Goal: Task Accomplishment & Management: Manage account settings

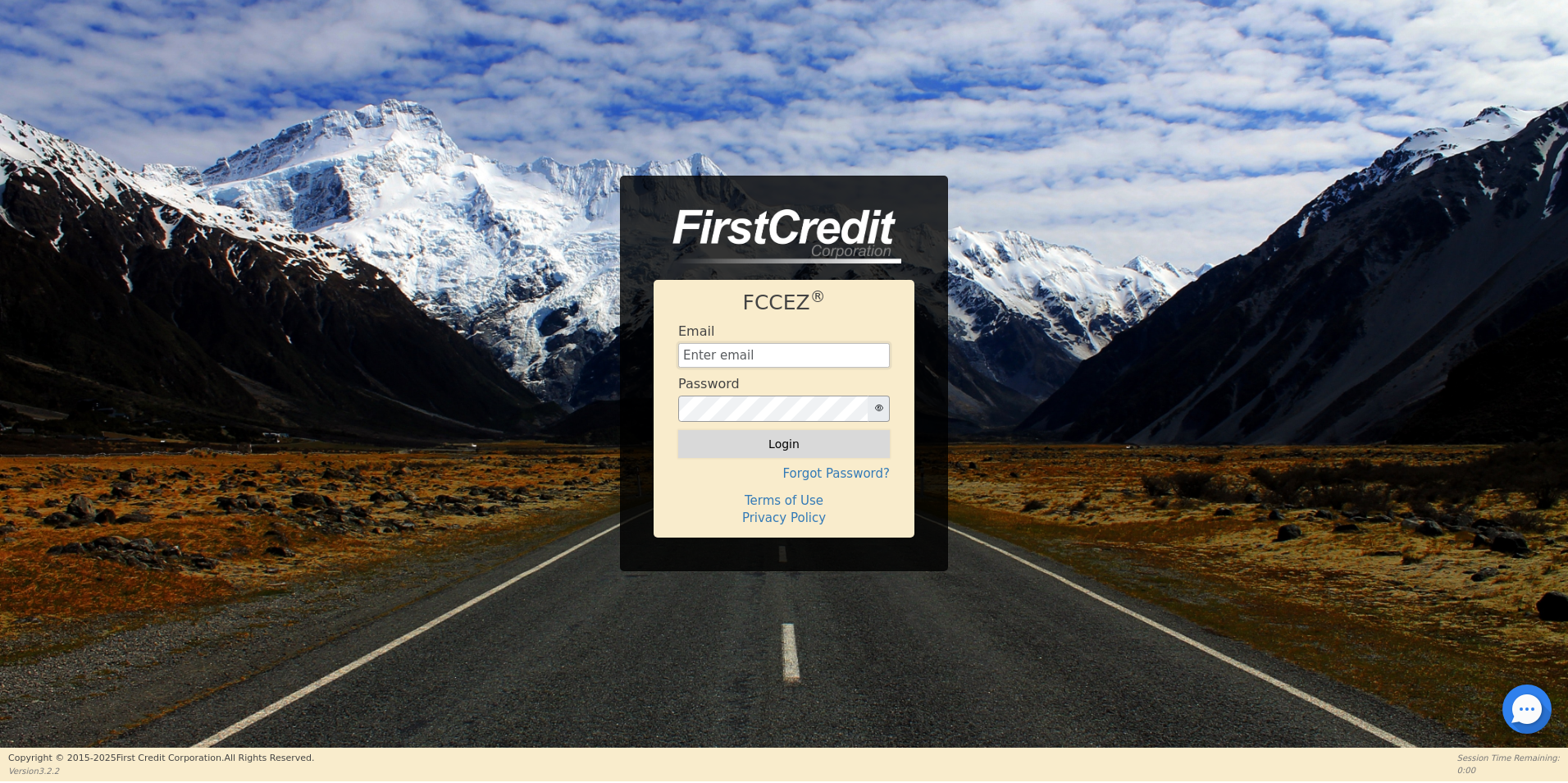
type input "[EMAIL_ADDRESS][DOMAIN_NAME]"
click at [779, 438] on button "Login" at bounding box center [784, 444] width 212 height 28
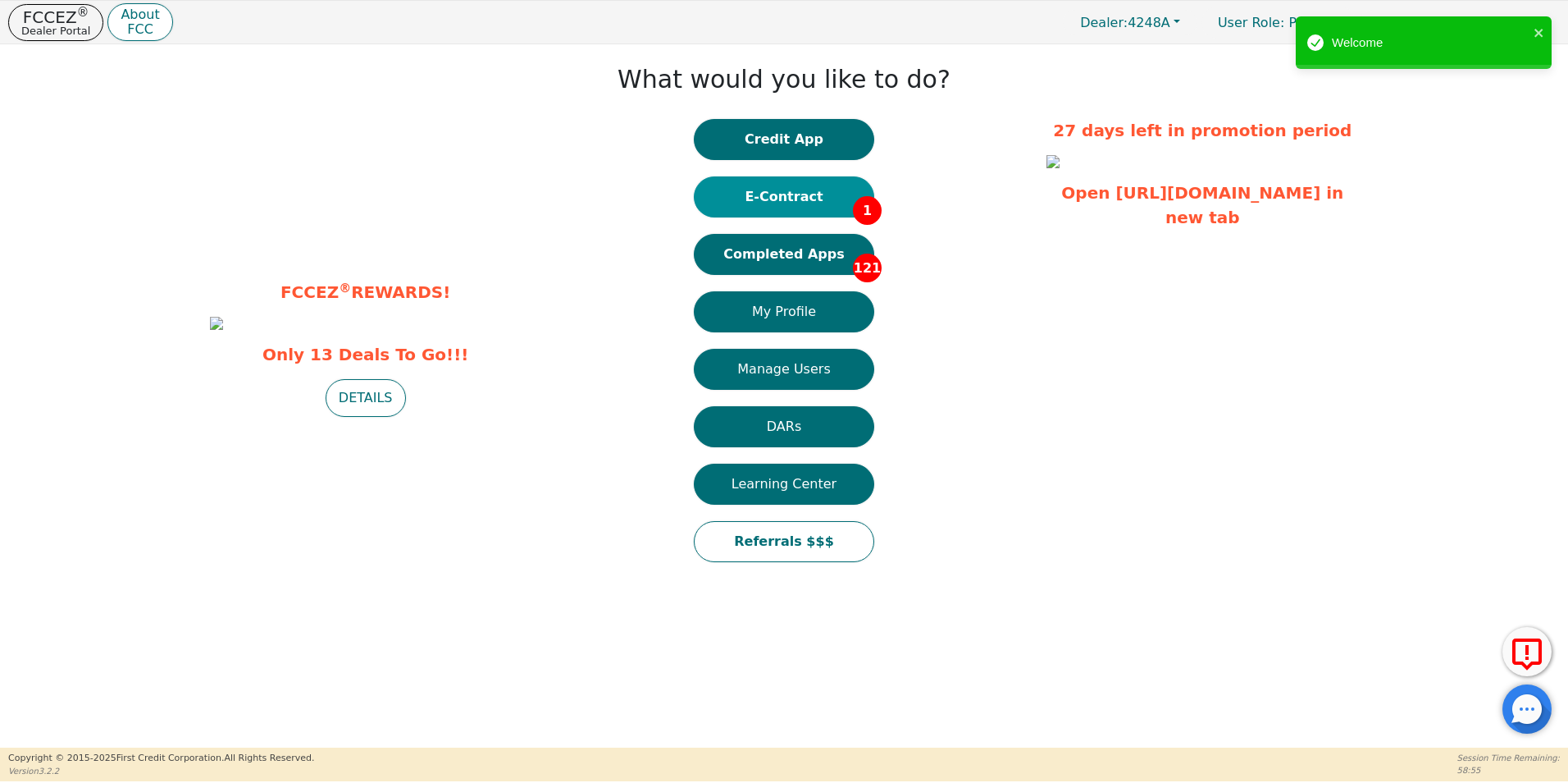
click at [793, 196] on button "E-Contract 1" at bounding box center [784, 197] width 181 height 41
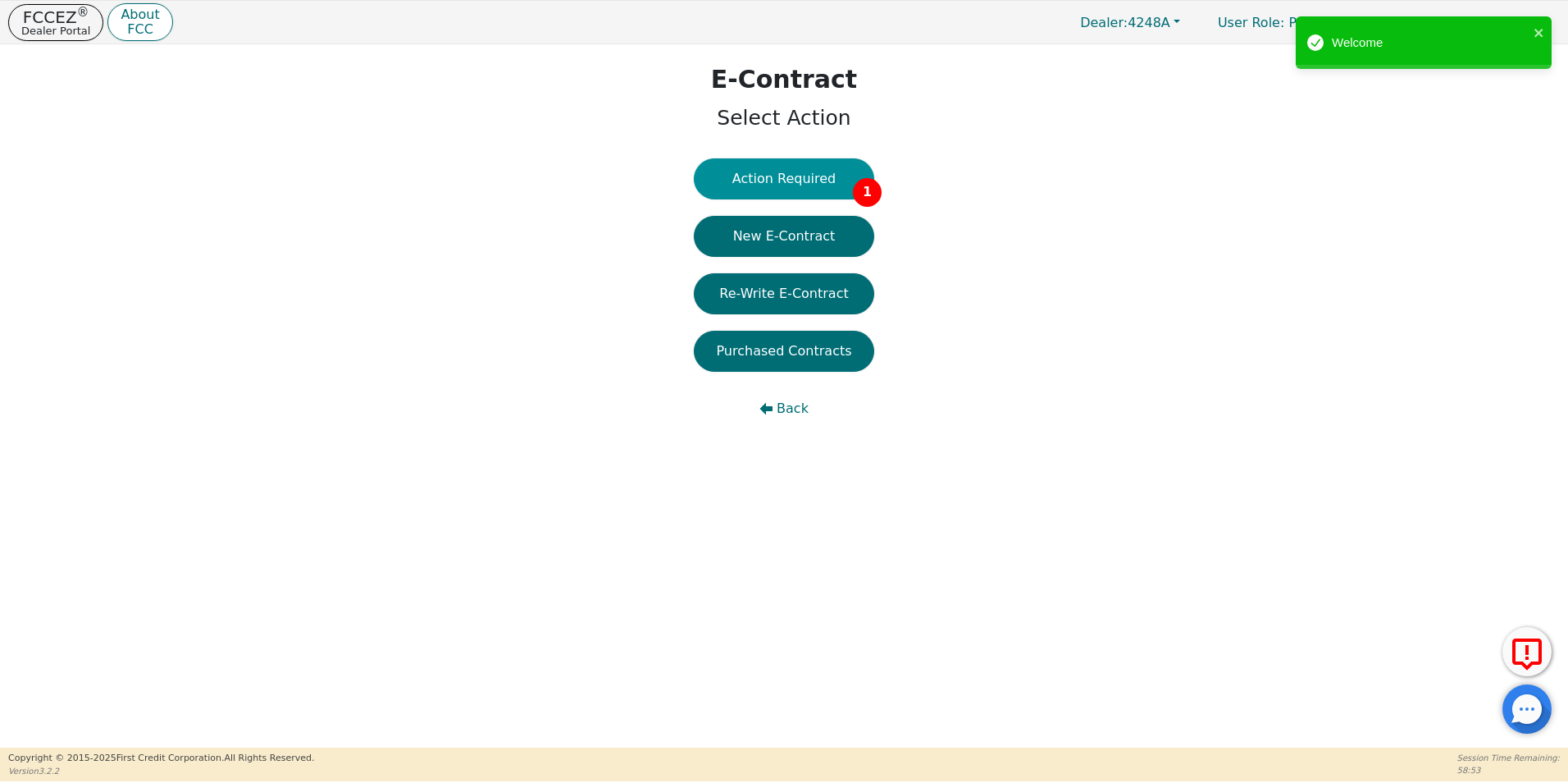
click at [799, 172] on button "Action Required 1" at bounding box center [784, 179] width 181 height 41
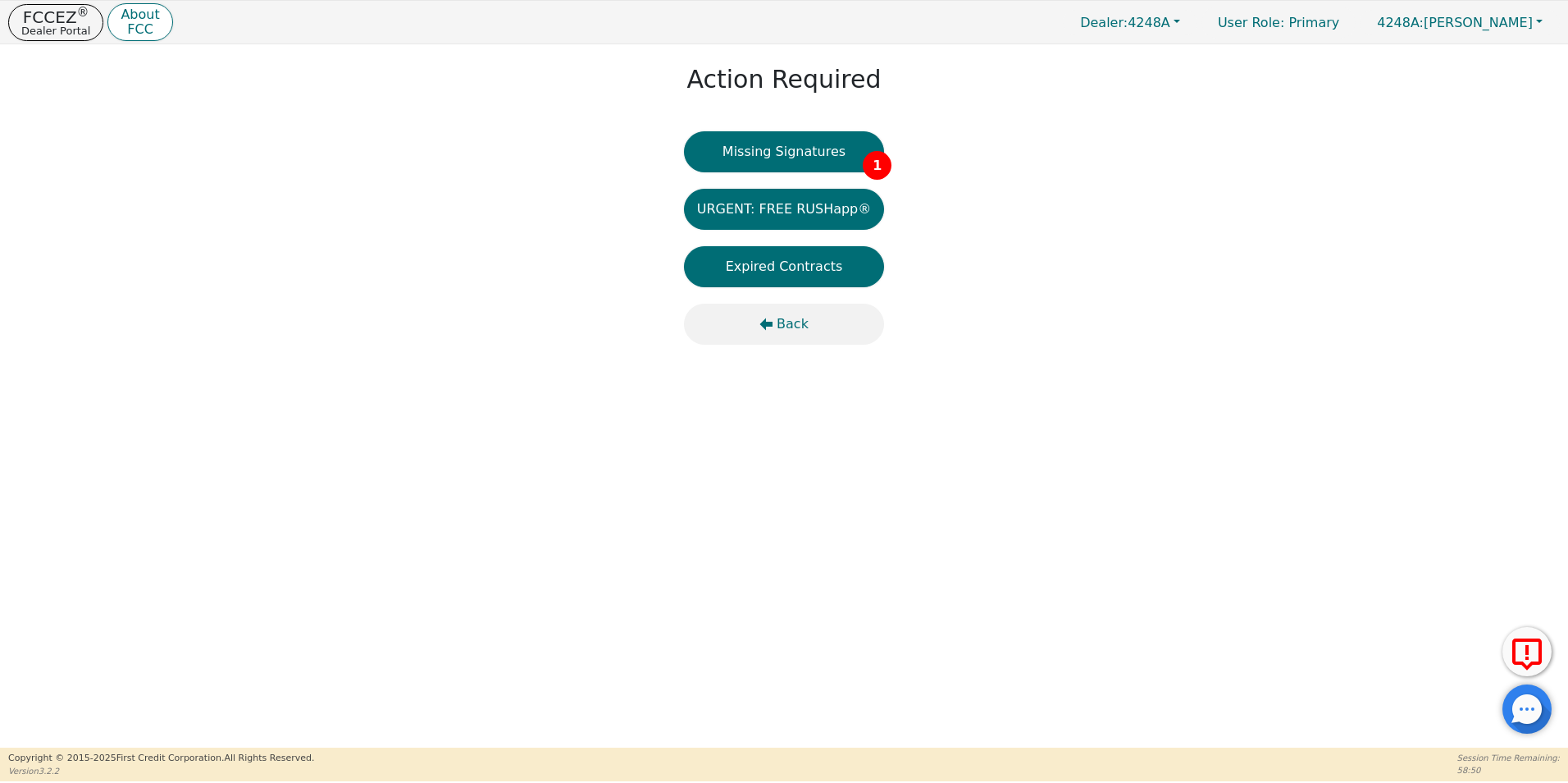
click at [793, 328] on span "Back" at bounding box center [793, 324] width 32 height 20
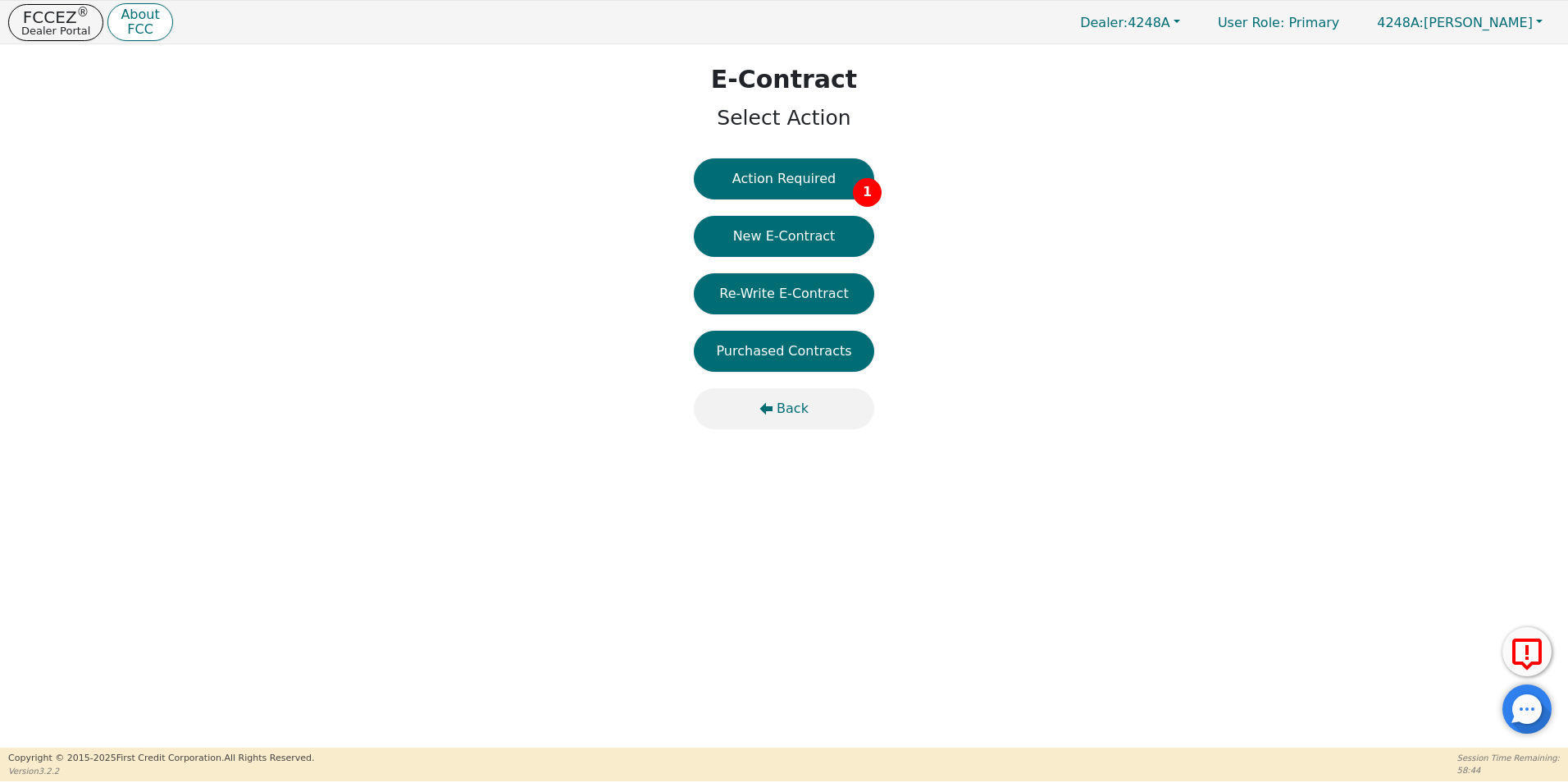
click at [779, 408] on span "Back" at bounding box center [793, 408] width 32 height 20
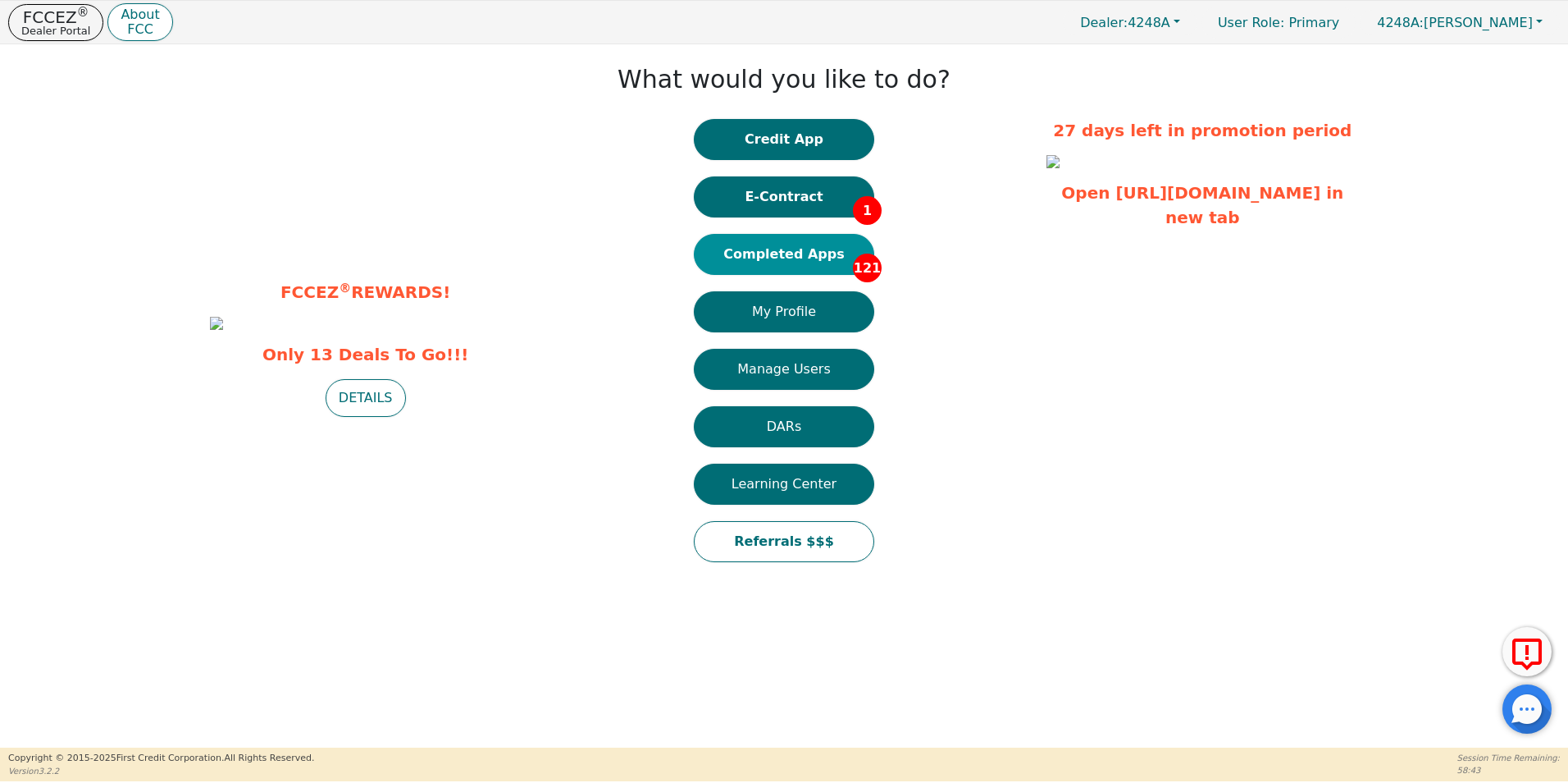
click at [787, 253] on button "Completed Apps 121" at bounding box center [784, 254] width 181 height 41
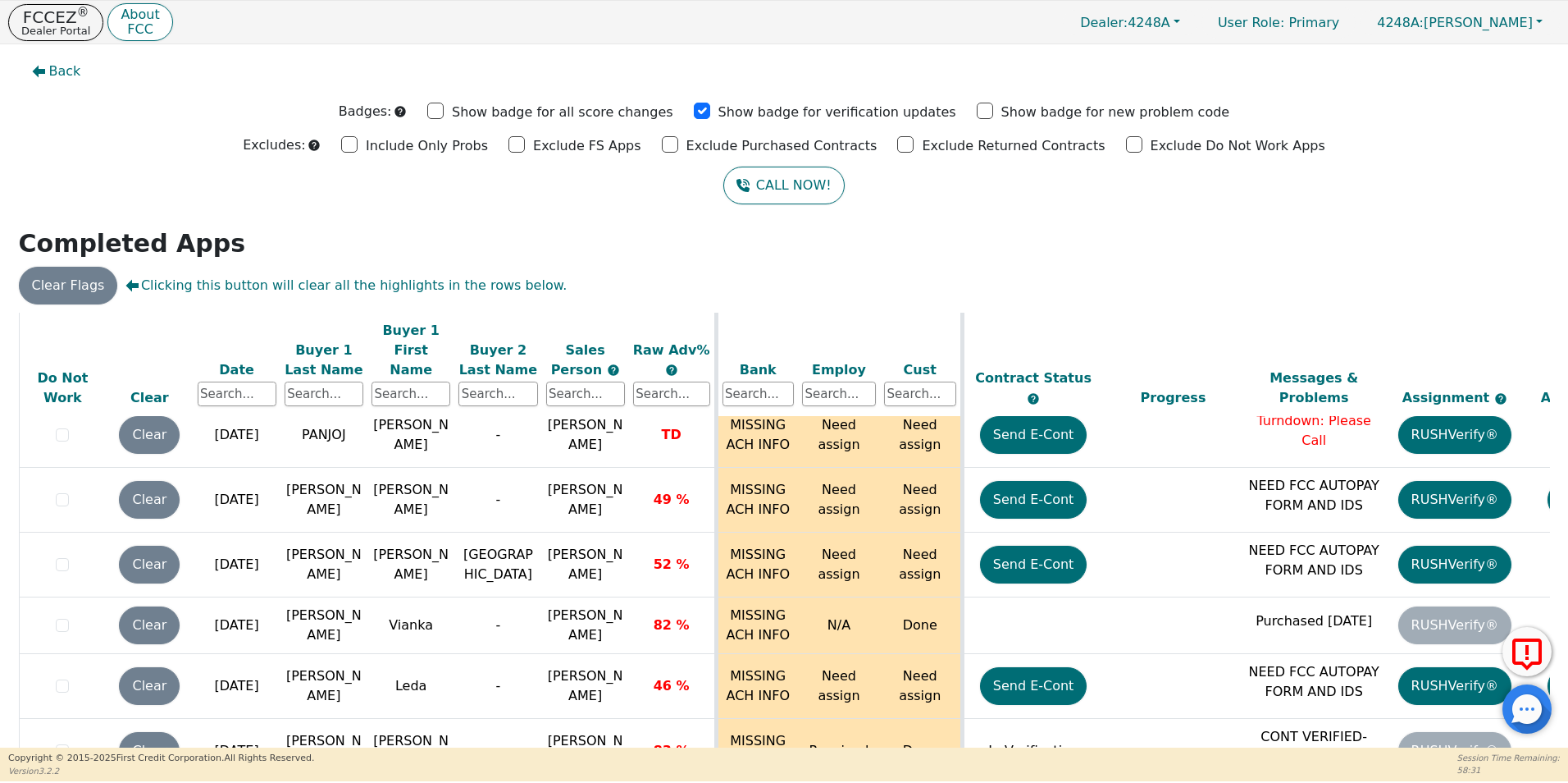
scroll to position [7471, 0]
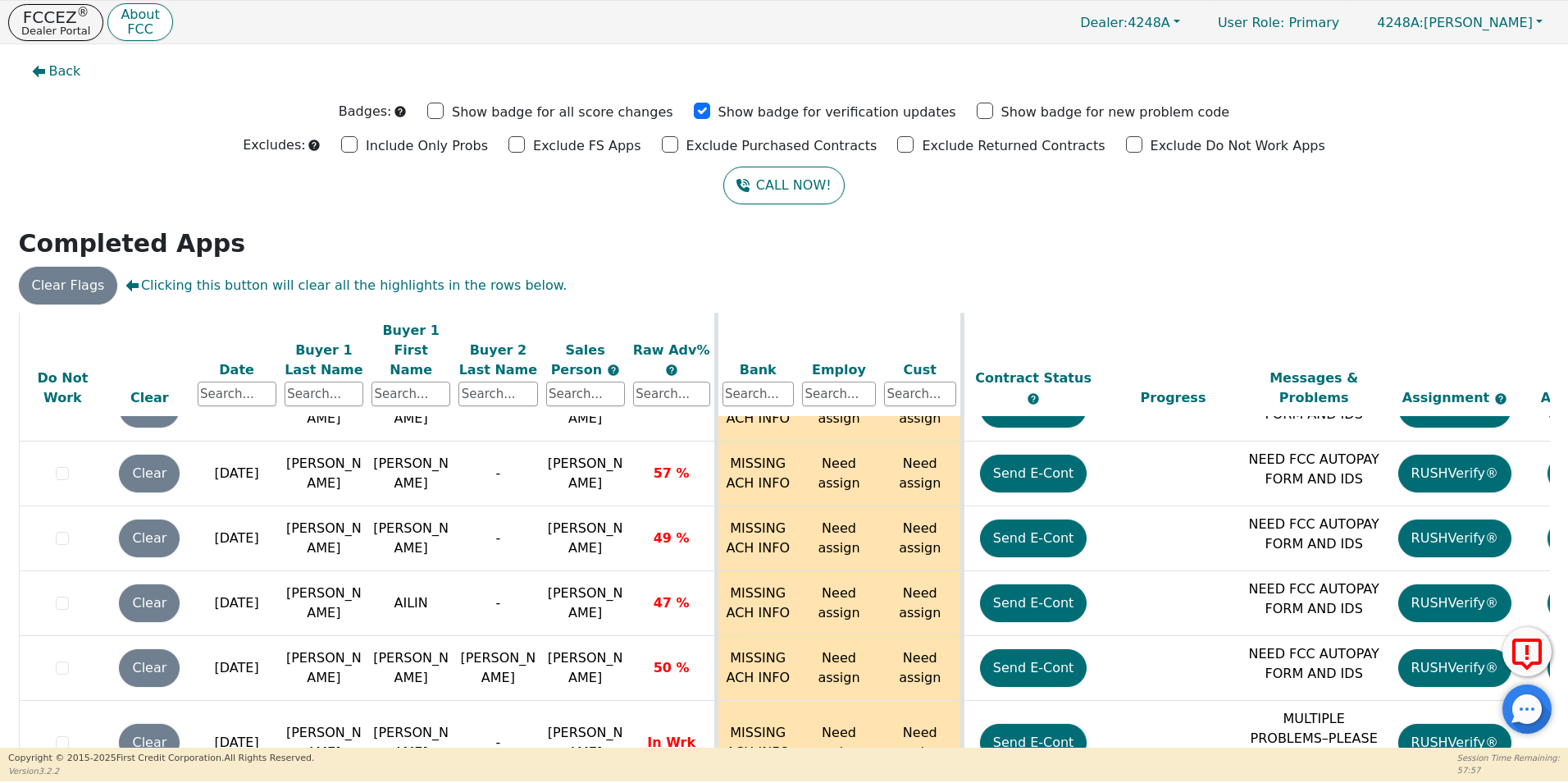
click at [1560, 731] on div "Back Badges: Show badge for all score changes Show badge for verification updat…" at bounding box center [784, 396] width 1568 height 703
click at [1546, 740] on div "ALL VALUES ON THIS PAGE ARE UPDATED IN REAL TIME VERIFICATION STATUS Do Not Wor…" at bounding box center [784, 550] width 1543 height 474
click at [1561, 733] on div "Back Badges: Show badge for all score changes Show badge for verification updat…" at bounding box center [784, 396] width 1568 height 703
